Goal: Task Accomplishment & Management: Manage account settings

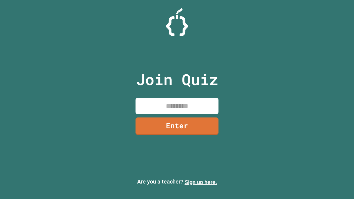
click at [201, 182] on link "Sign up here." at bounding box center [201, 182] width 32 height 7
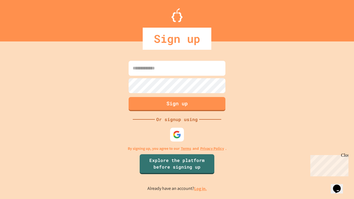
click at [201, 188] on link "Log in." at bounding box center [200, 189] width 13 height 6
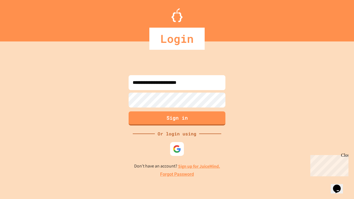
type input "**********"
